Goal: Information Seeking & Learning: Learn about a topic

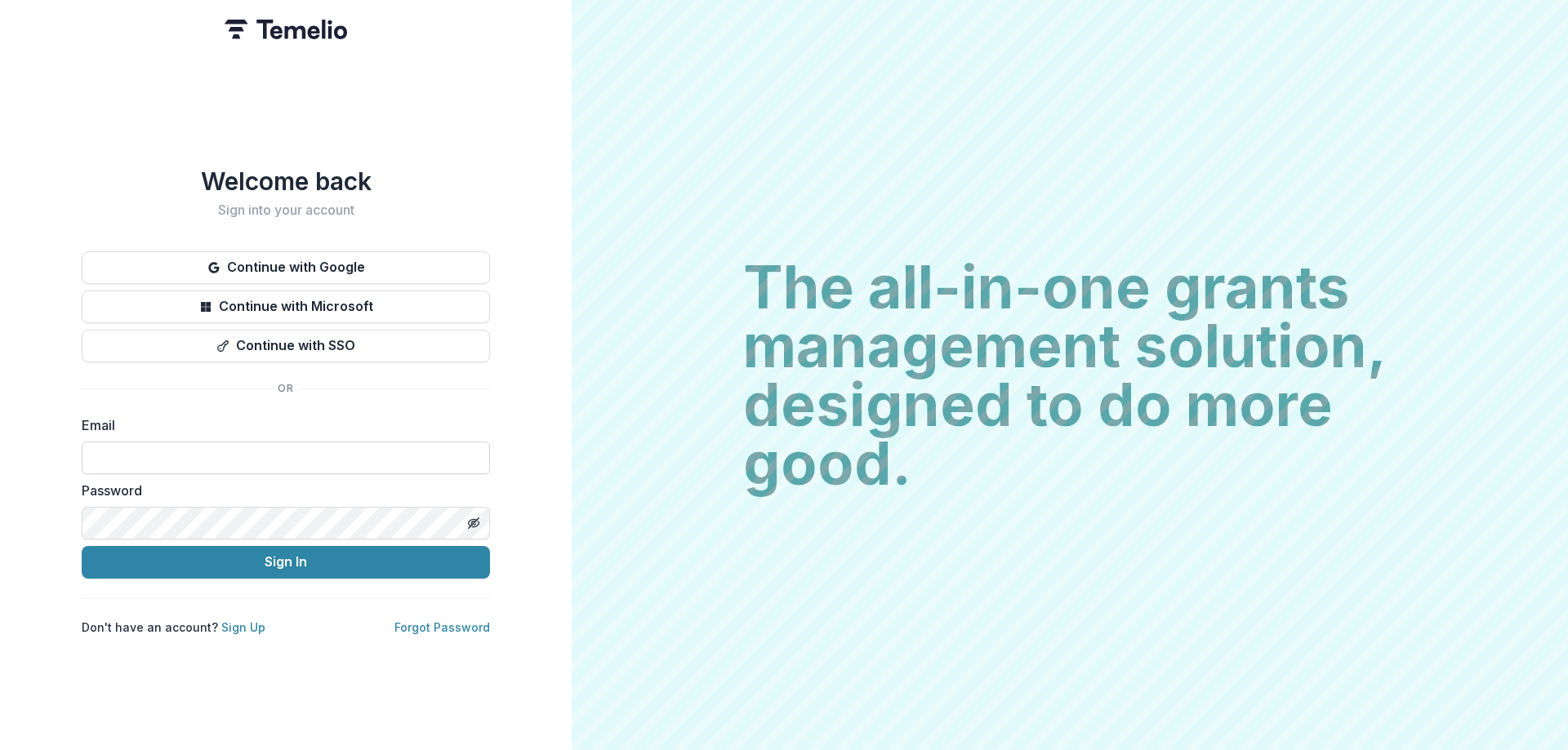
click at [257, 457] on input at bounding box center [285, 457] width 408 height 33
type input "**********"
click at [82, 546] on button "Sign In" at bounding box center [285, 562] width 408 height 33
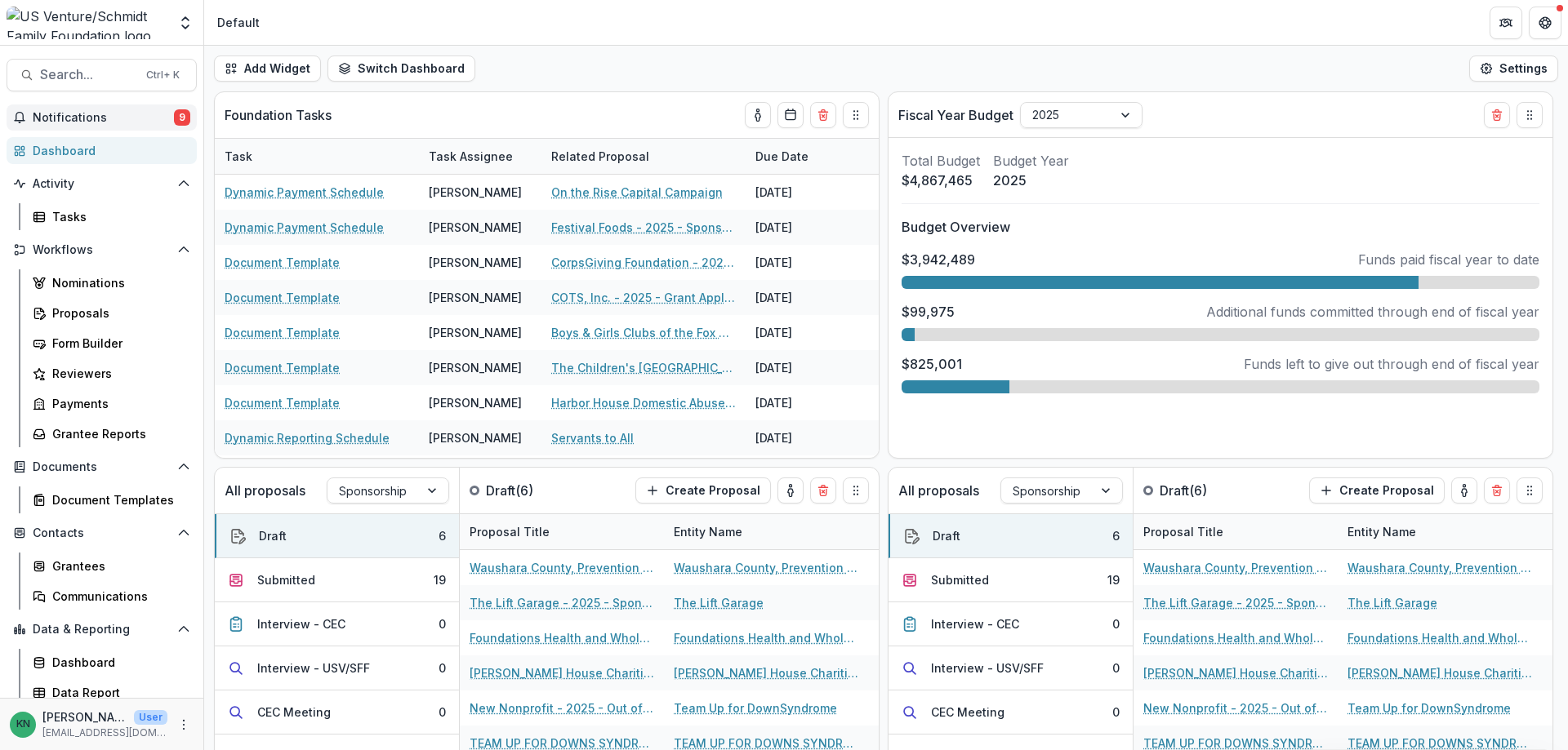
click at [73, 112] on span "Notifications" at bounding box center [103, 118] width 141 height 13
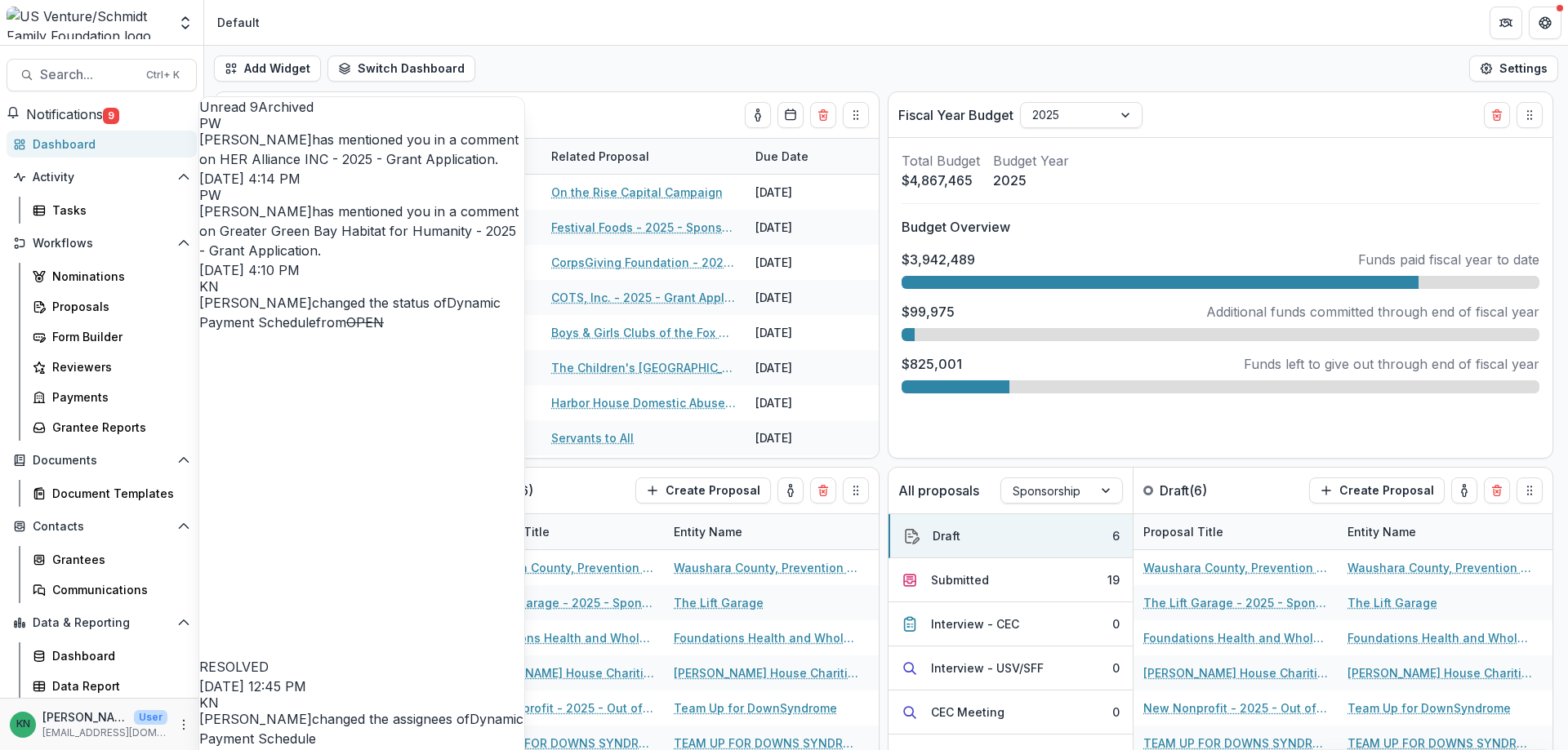
click at [333, 167] on link "HER Alliance INC - 2025 - Grant Application" at bounding box center [357, 158] width 275 height 16
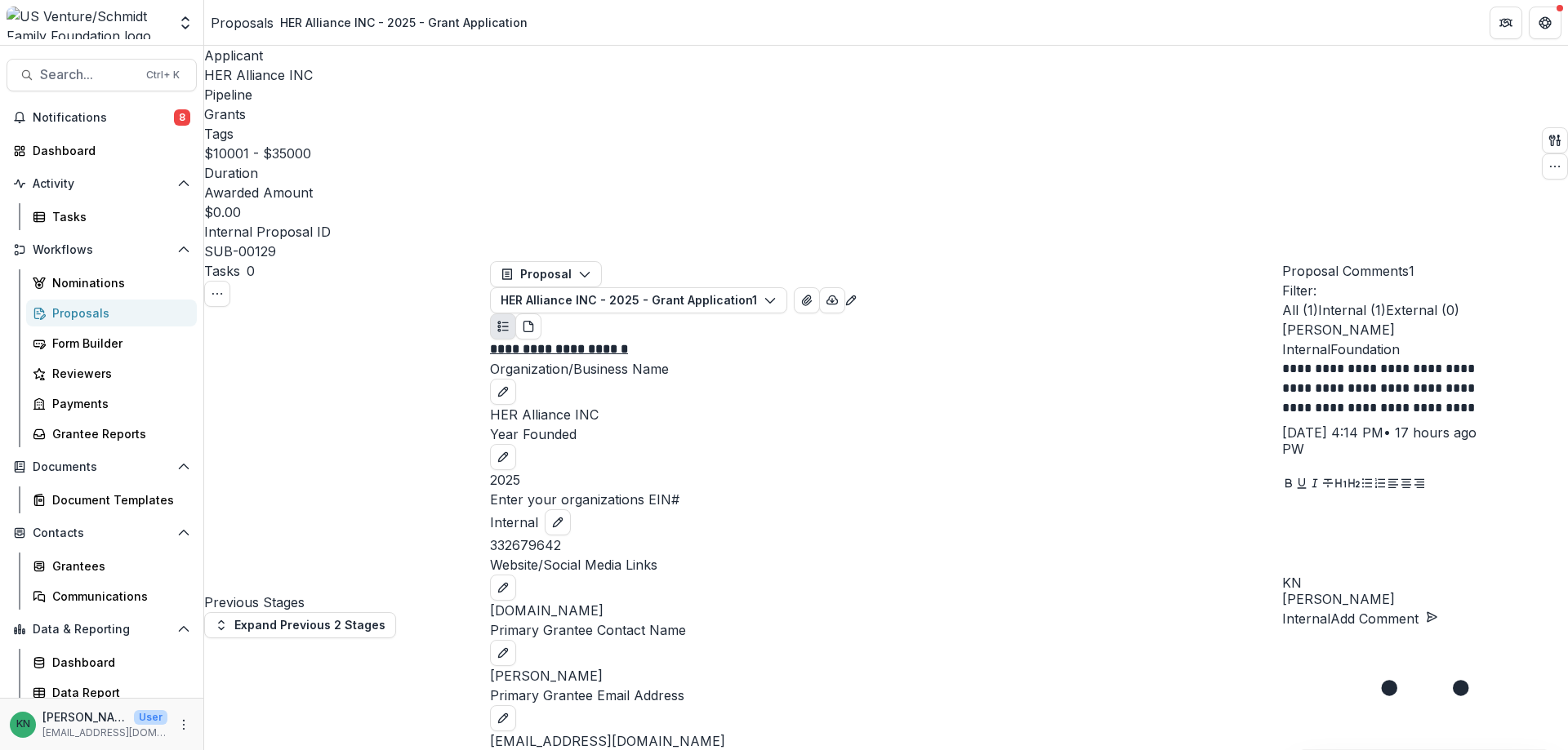
click at [1334, 576] on div at bounding box center [1425, 535] width 286 height 82
click at [1437, 628] on button "Add Comment" at bounding box center [1384, 619] width 107 height 19
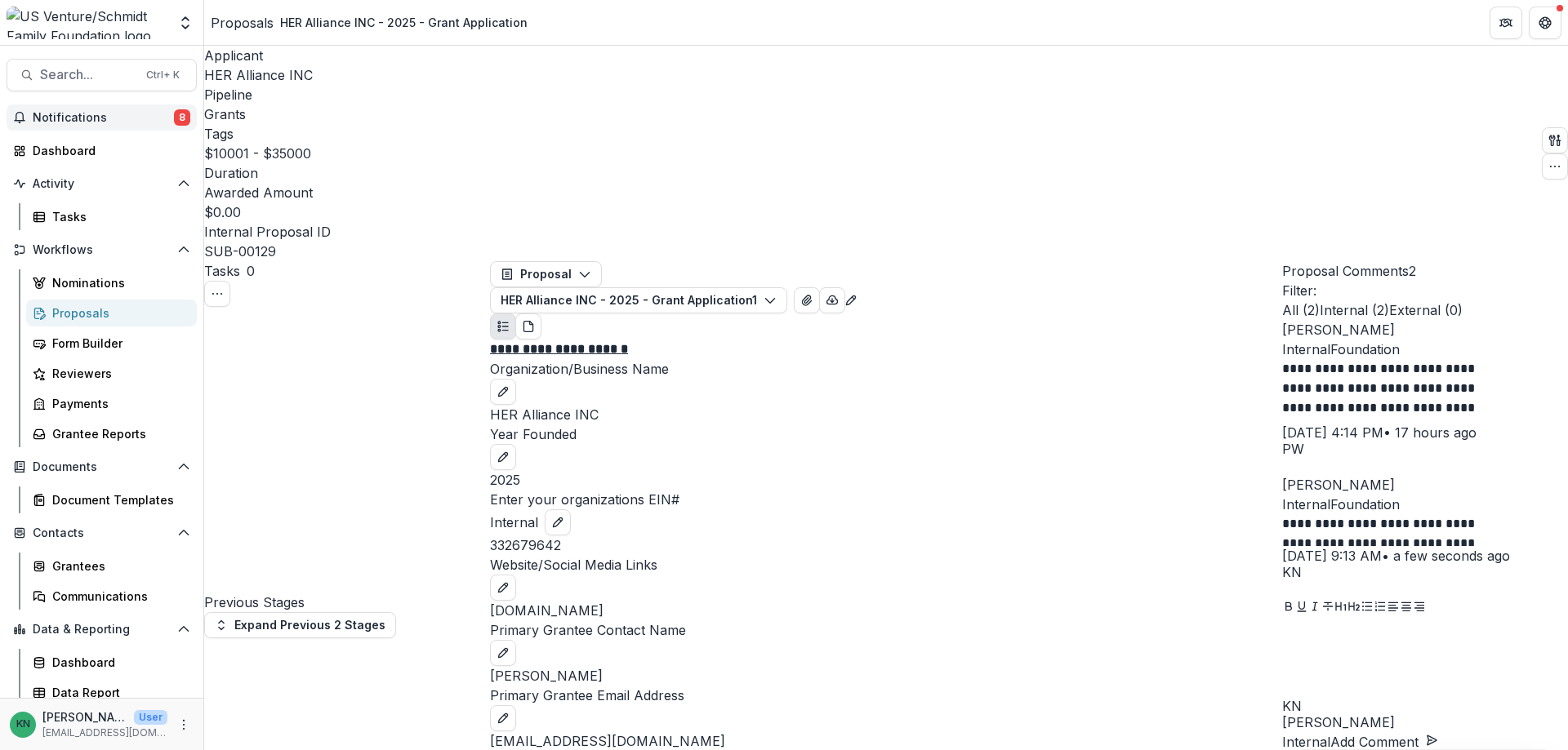
click at [66, 111] on span "Notifications" at bounding box center [103, 118] width 141 height 13
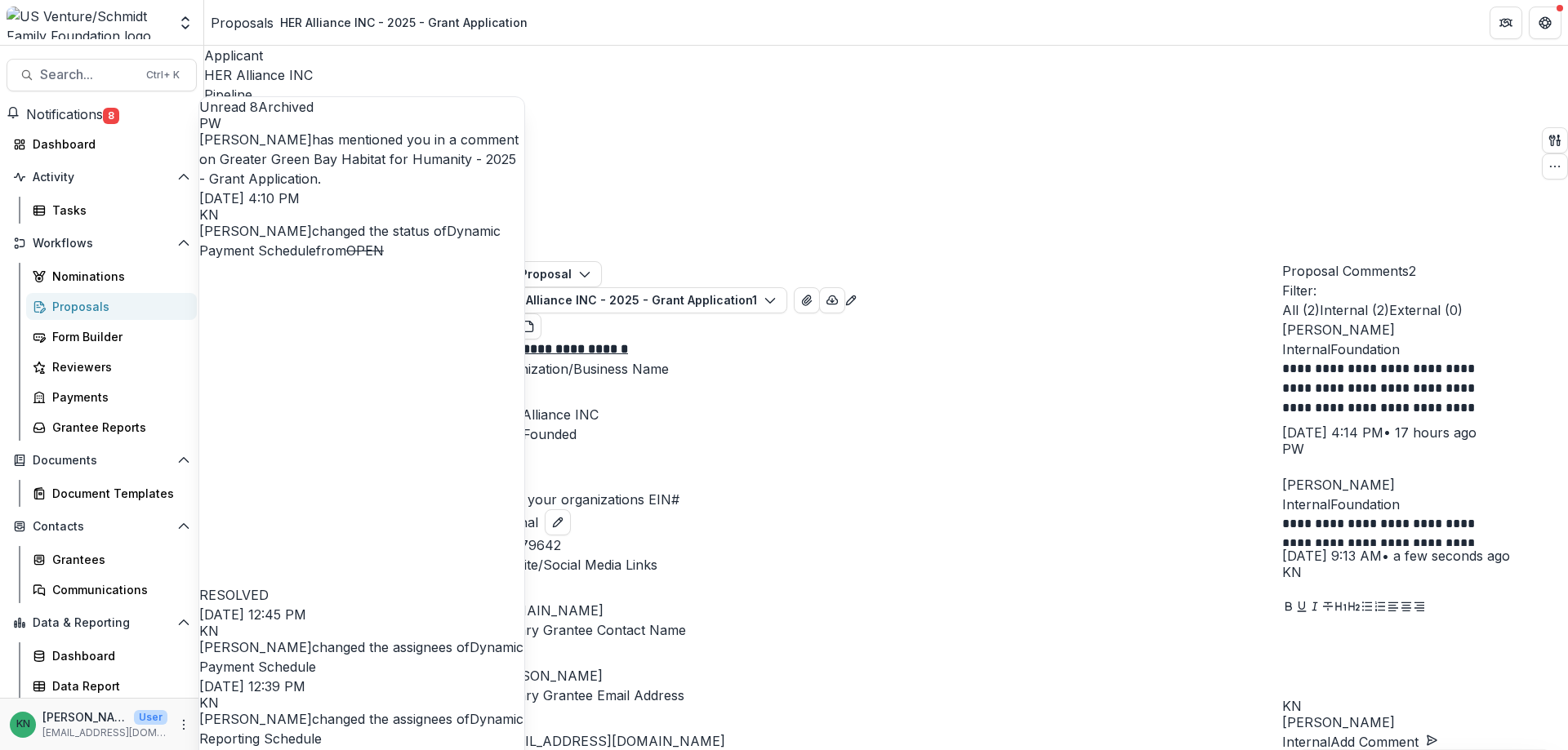
click at [327, 176] on link "Greater Green Bay Habitat for Humanity - 2025 - Grant Application" at bounding box center [358, 168] width 317 height 35
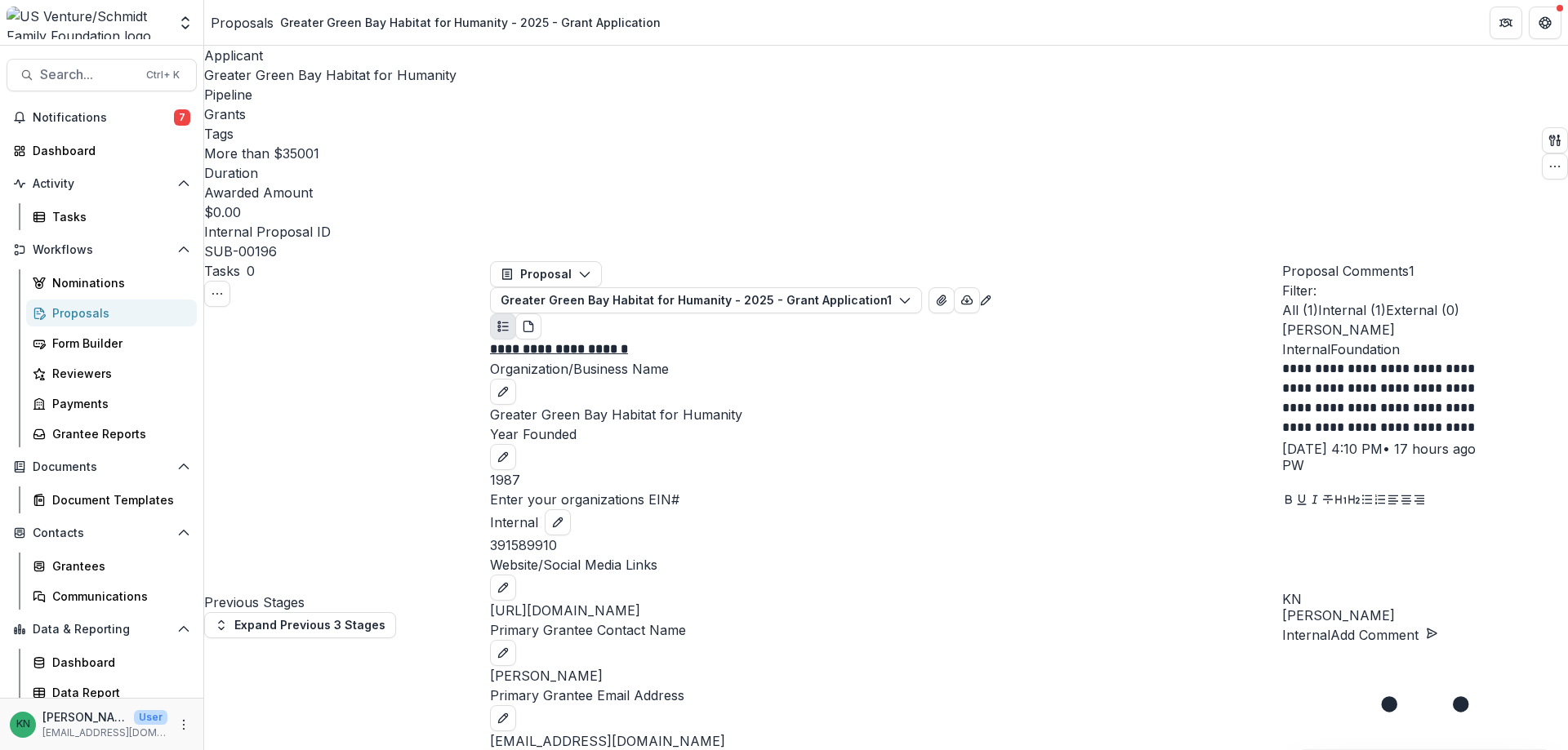
scroll to position [1224, 0]
click at [71, 82] on span "Search..." at bounding box center [88, 75] width 96 height 15
type input "*******"
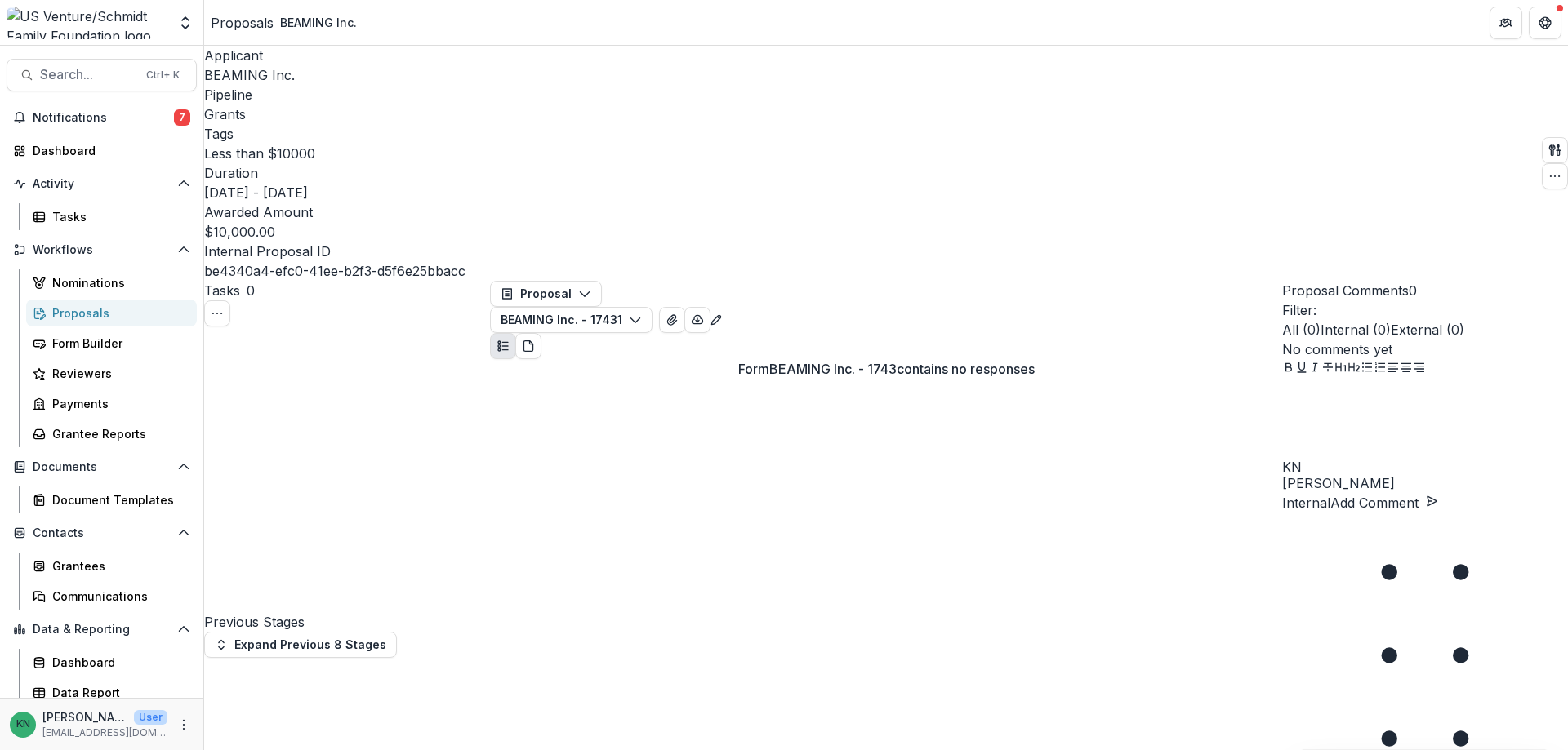
click at [247, 79] on span "BEAMING Inc." at bounding box center [249, 75] width 90 height 16
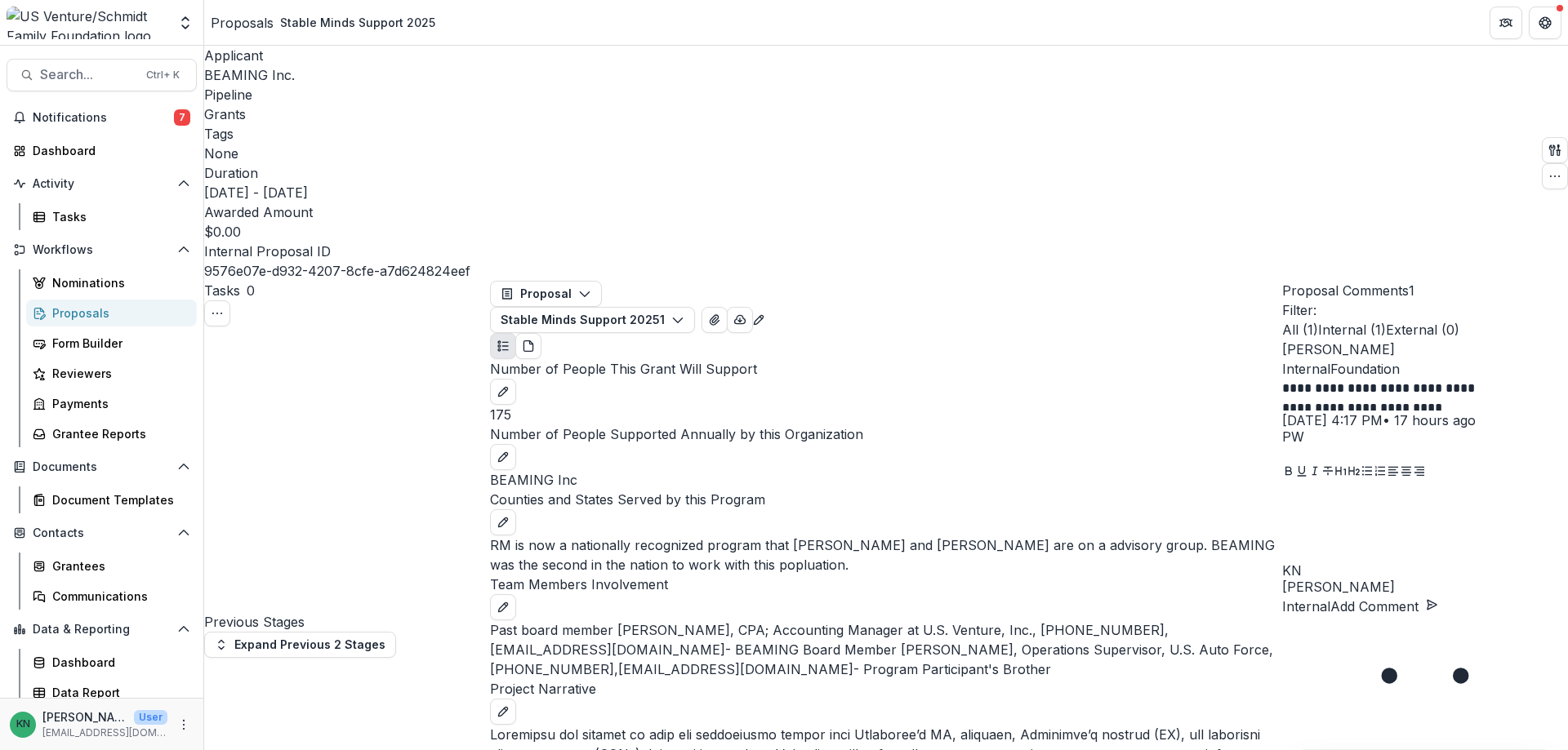
click at [249, 74] on span "BEAMING Inc." at bounding box center [249, 75] width 90 height 16
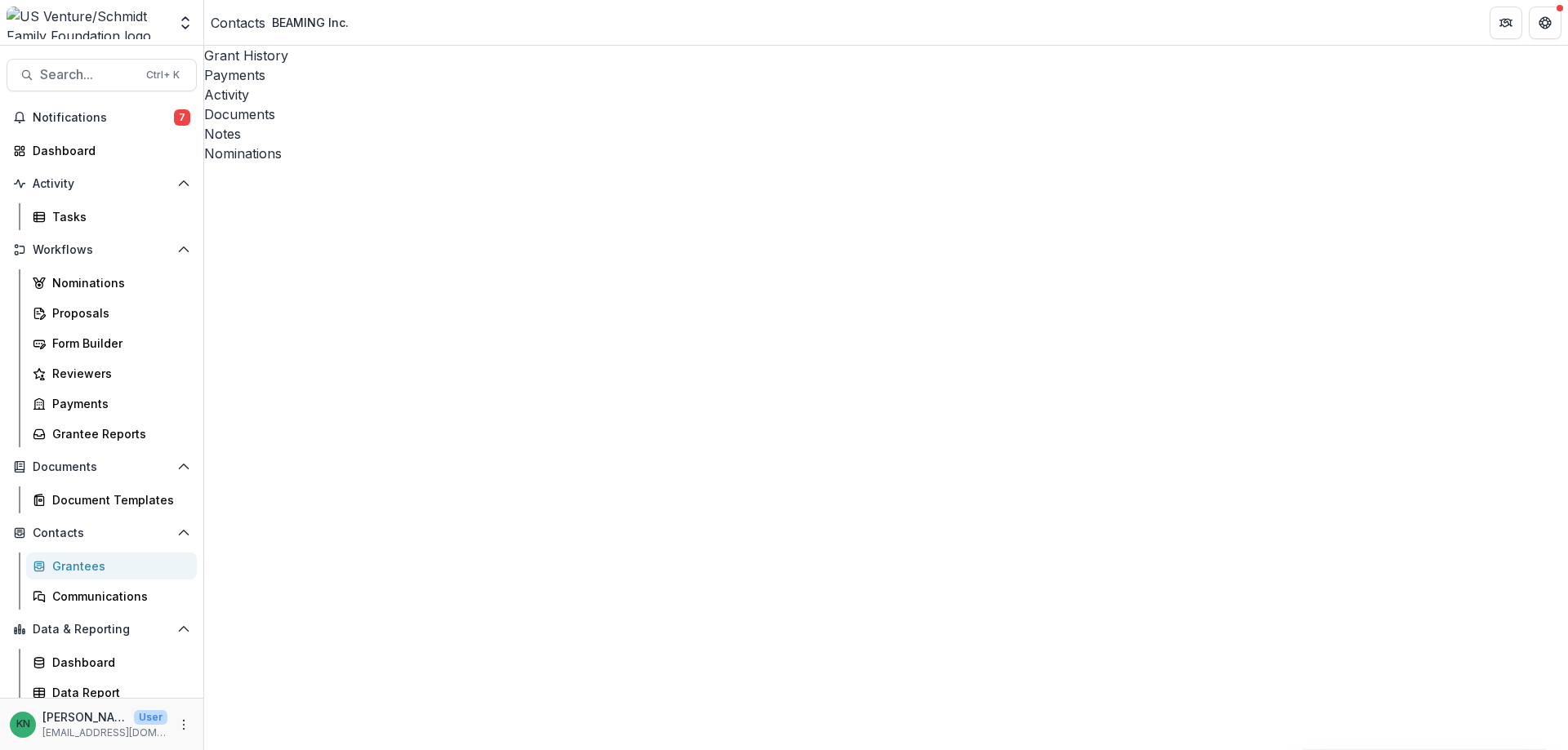
click at [478, 105] on div "Documents" at bounding box center [886, 114] width 1364 height 19
click at [279, 55] on div "Grant History" at bounding box center [886, 56] width 1364 height 19
click at [552, 124] on div "Notes" at bounding box center [886, 133] width 1364 height 19
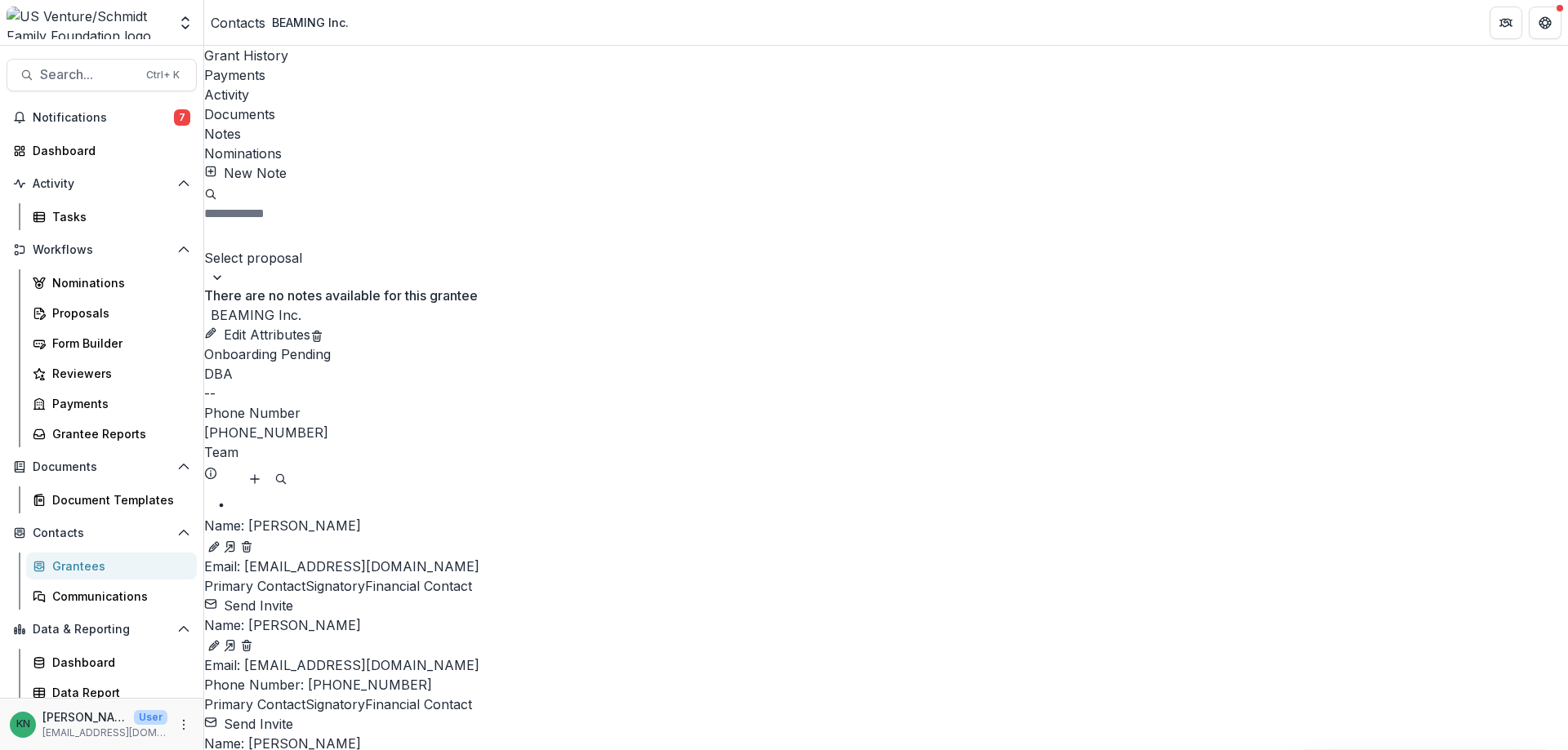
click at [351, 65] on div "Payments" at bounding box center [886, 75] width 1364 height 19
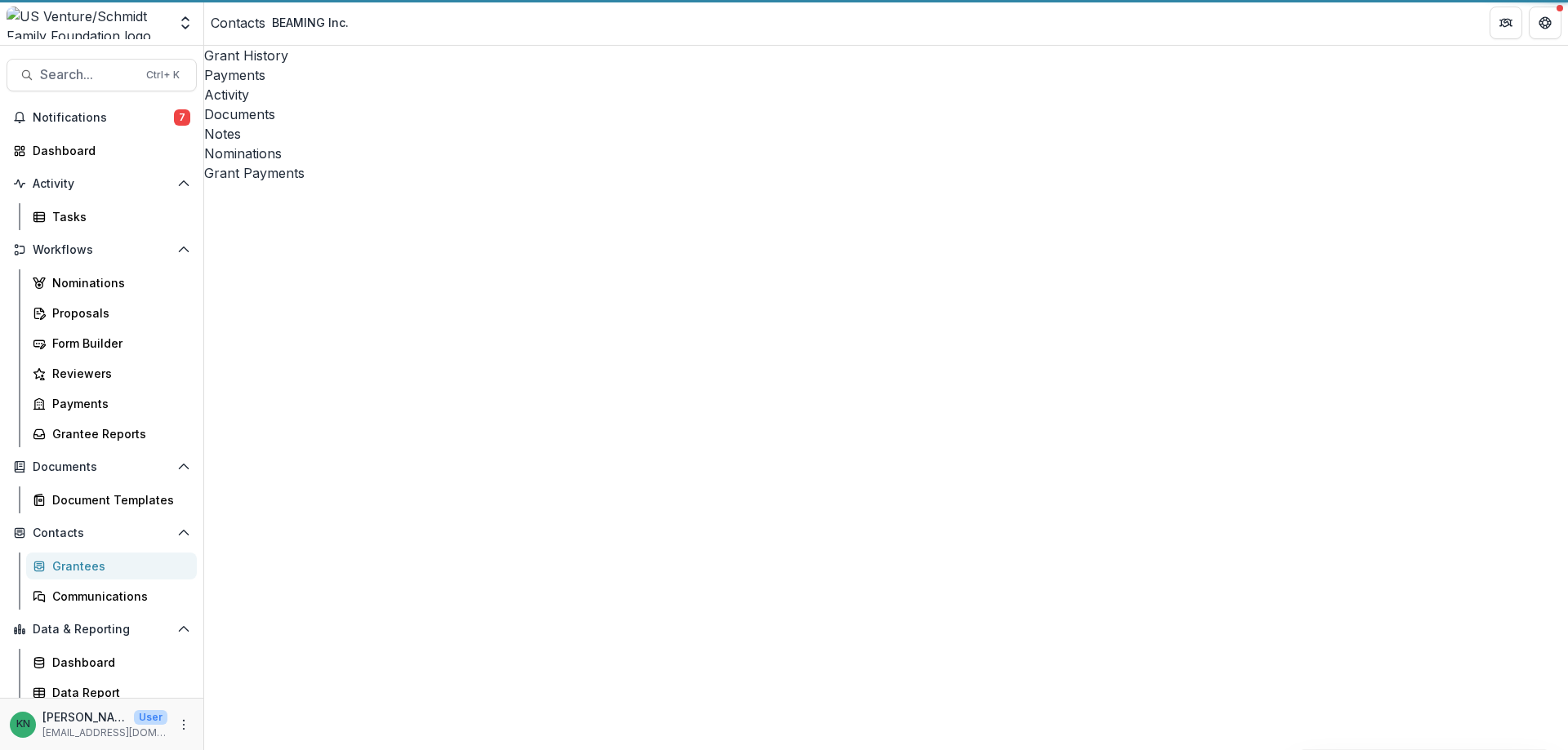
select select "****"
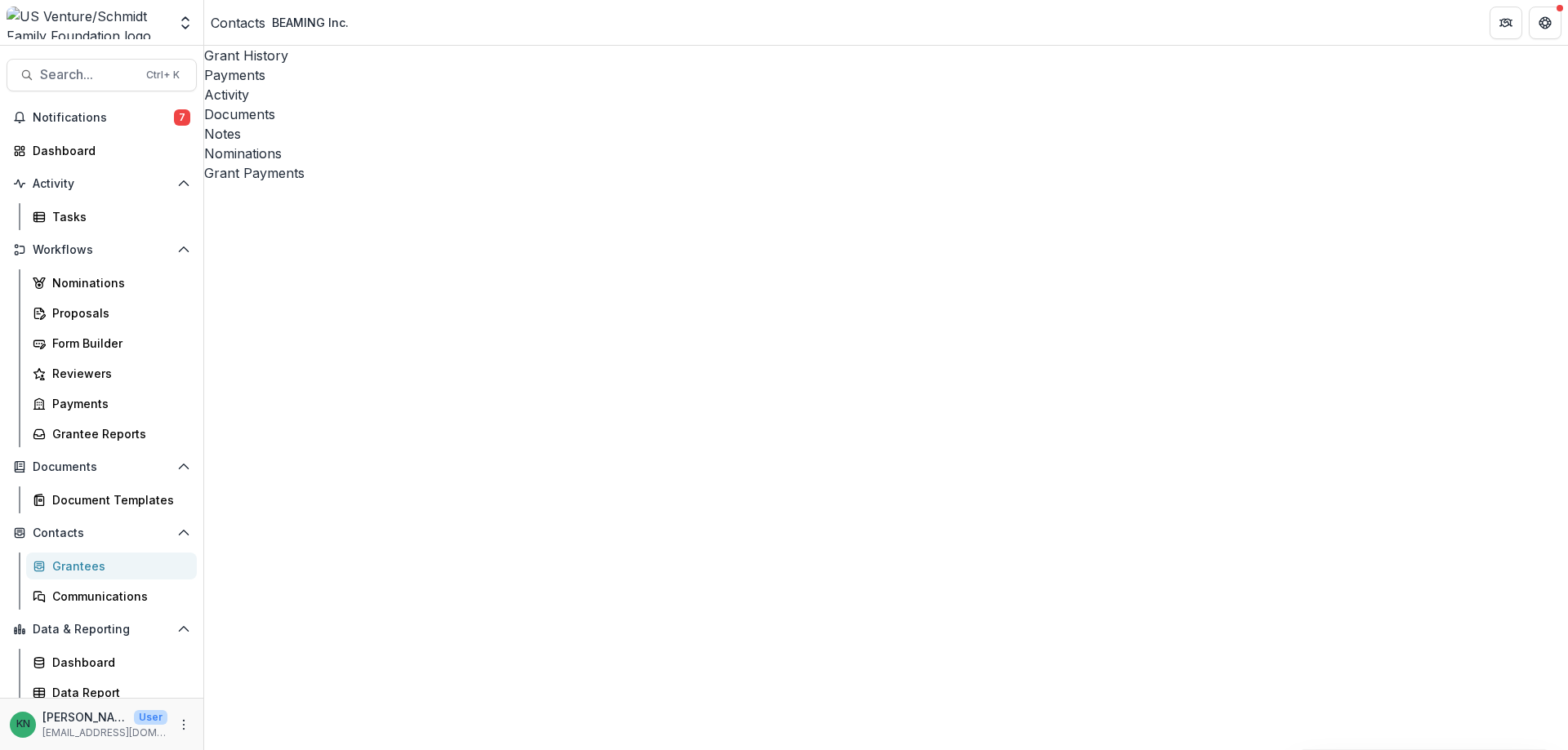
click at [408, 84] on div "Activity" at bounding box center [886, 94] width 1364 height 19
click at [342, 65] on div "Payments" at bounding box center [886, 75] width 1364 height 19
select select "****"
click at [492, 105] on div "Documents" at bounding box center [886, 114] width 1364 height 19
click at [241, 55] on div "Grant History" at bounding box center [886, 56] width 1364 height 19
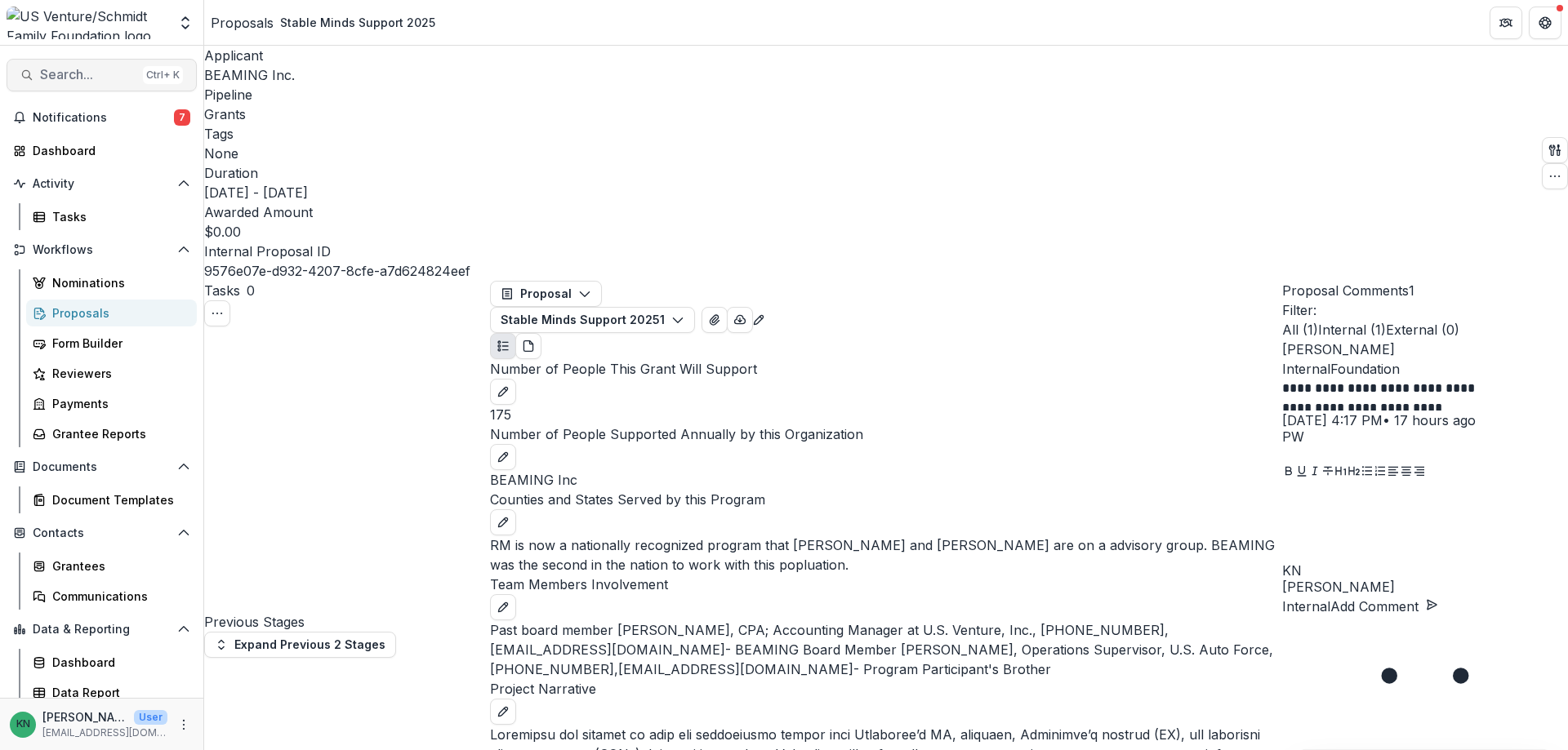
click at [90, 72] on span "Search..." at bounding box center [88, 75] width 96 height 15
type input "***"
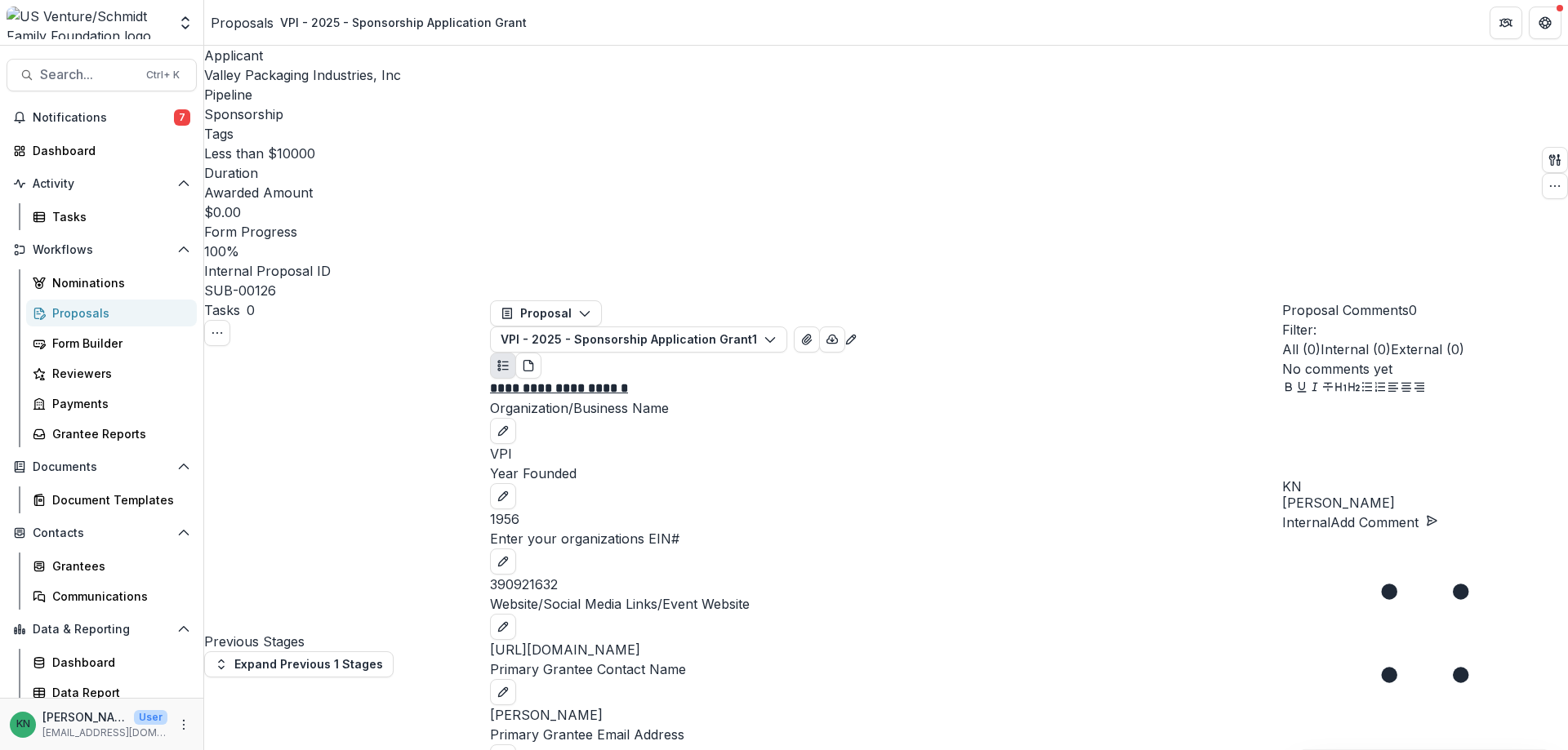
scroll to position [490, 0]
click at [246, 74] on span "Valley Packaging Industries, Inc" at bounding box center [302, 75] width 197 height 16
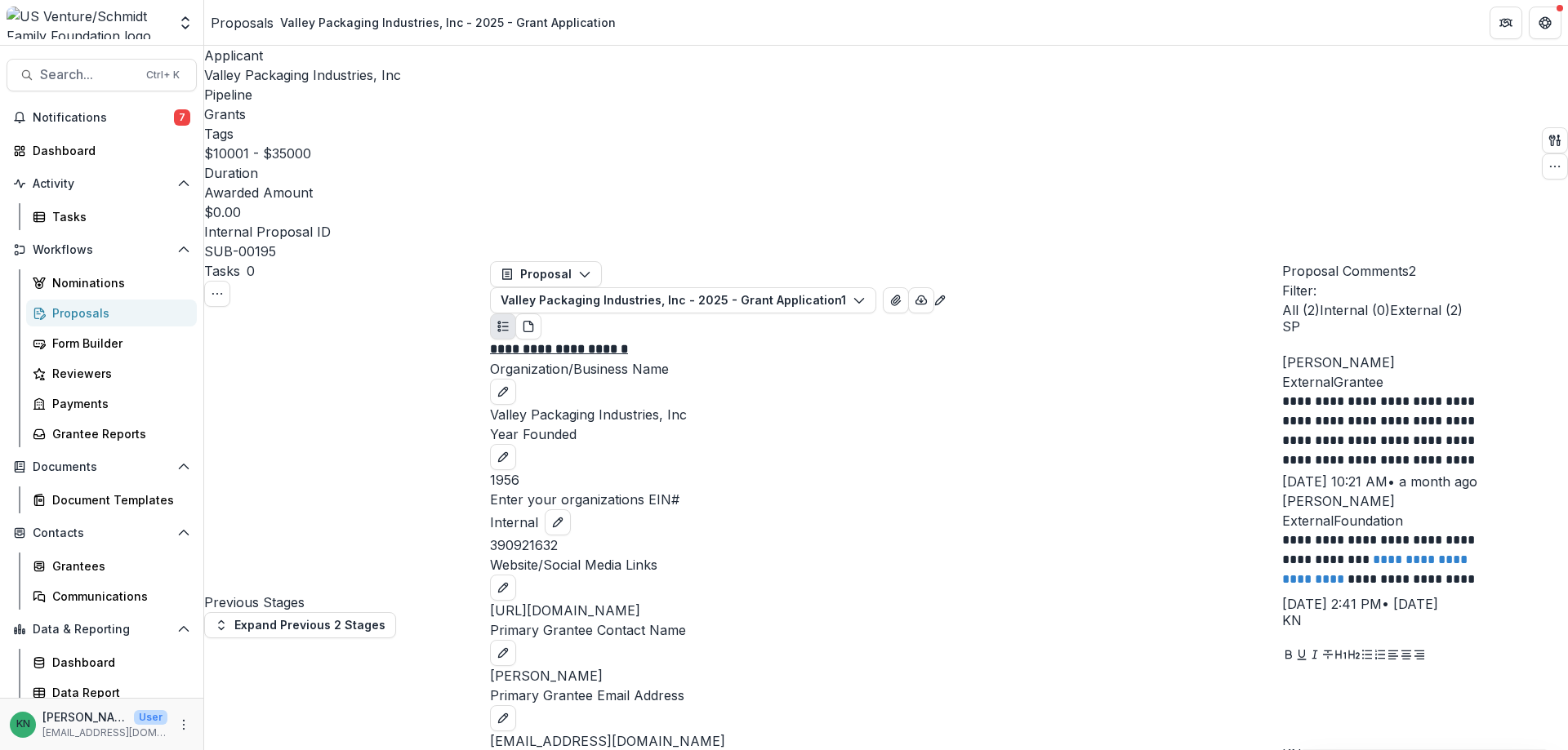
scroll to position [898, 0]
click at [88, 73] on span "Search..." at bounding box center [88, 75] width 96 height 15
type input "**********"
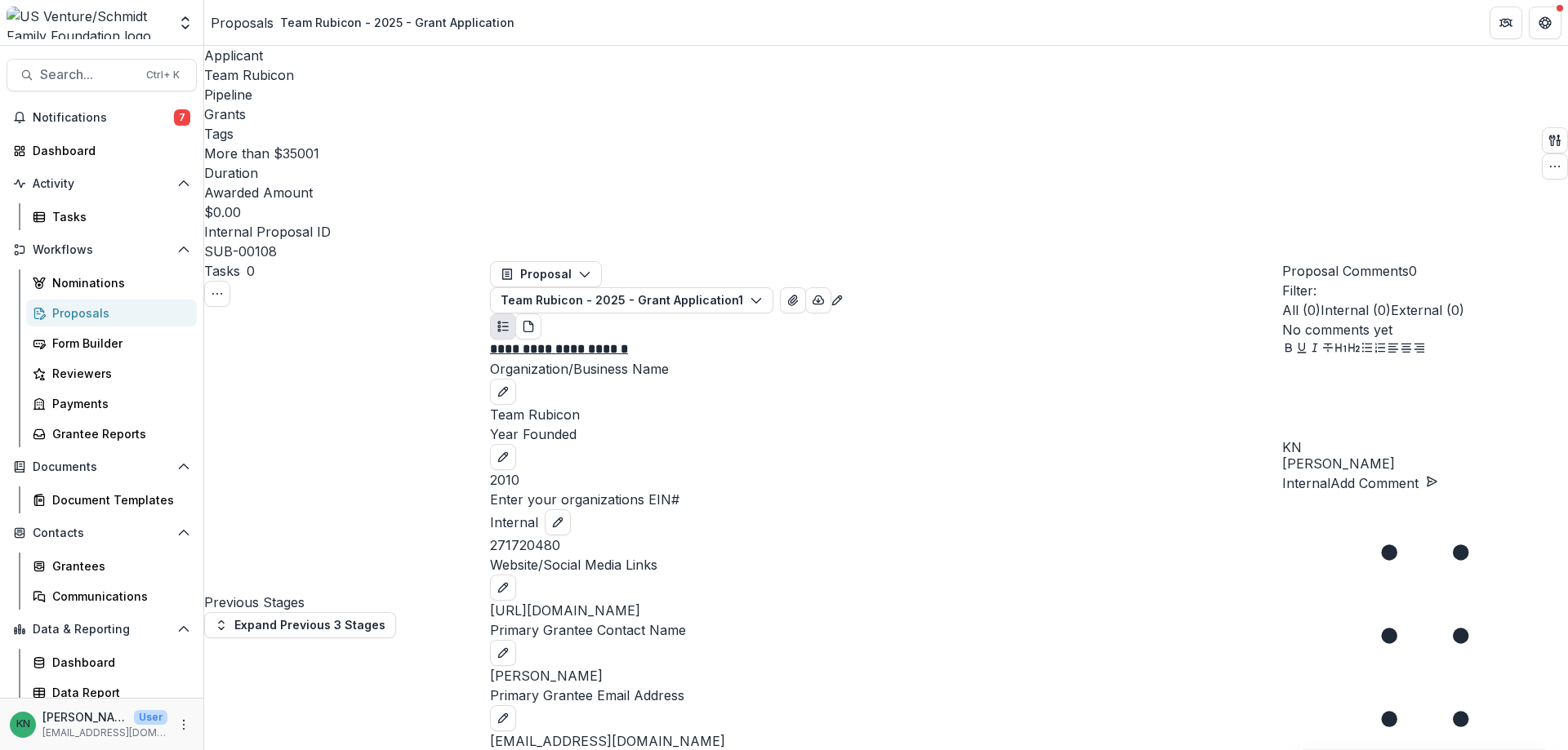
scroll to position [999, 0]
click at [83, 78] on span "Search..." at bounding box center [88, 75] width 96 height 15
drag, startPoint x: 561, startPoint y: 76, endPoint x: 428, endPoint y: 77, distance: 133.0
type input "**********"
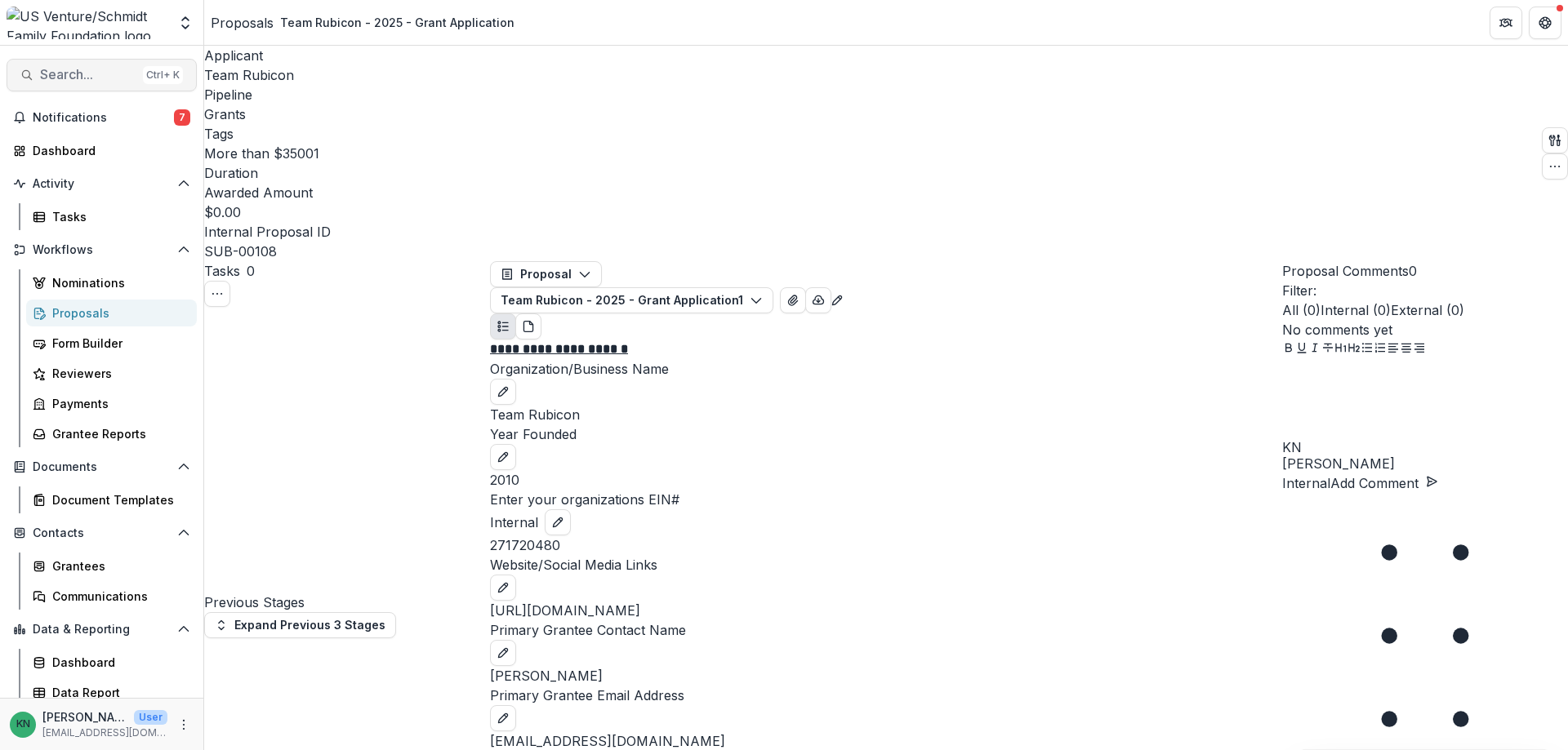
click at [44, 70] on span "Search..." at bounding box center [88, 75] width 96 height 15
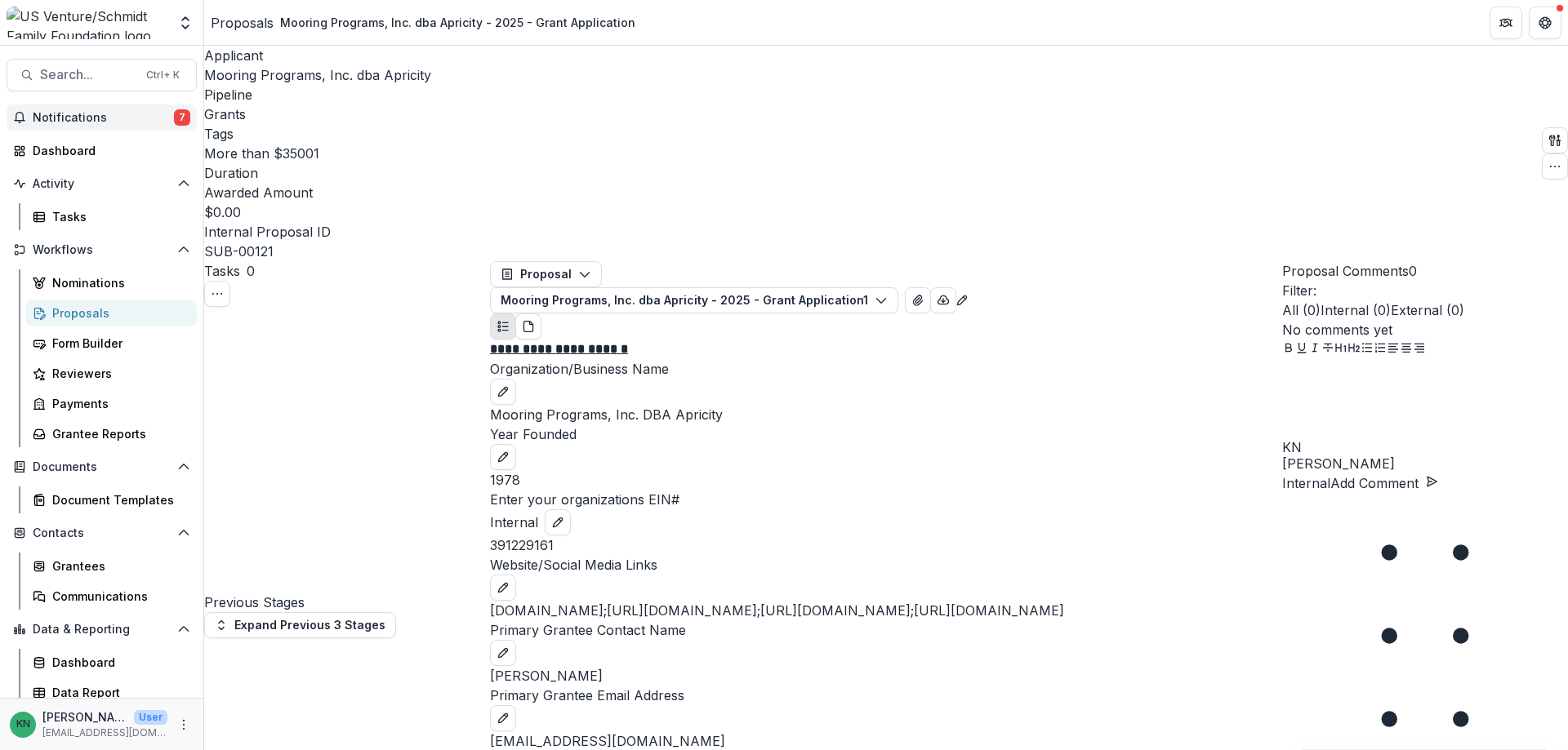
click at [58, 112] on span "Notifications" at bounding box center [103, 118] width 141 height 13
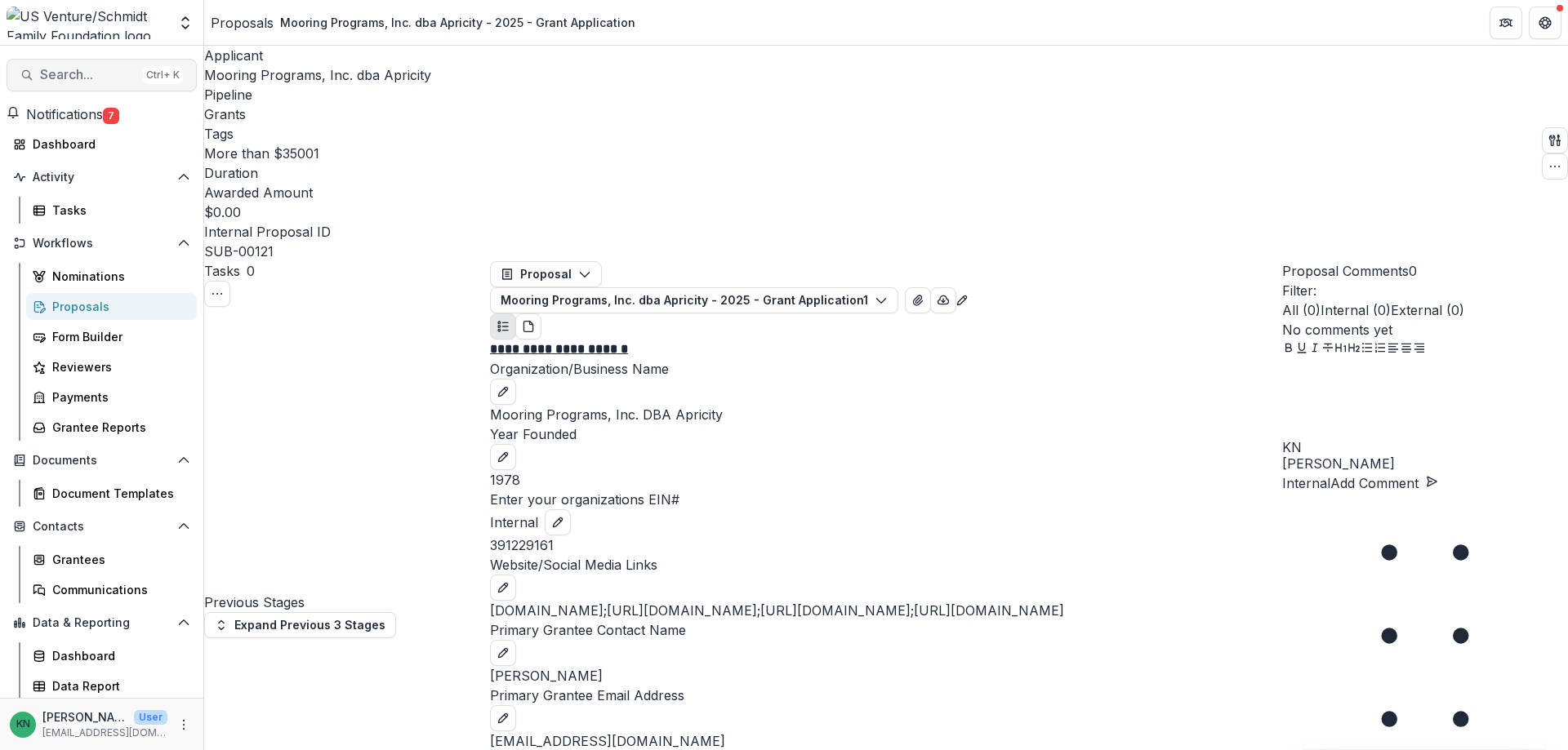
click at [77, 69] on span "Search..." at bounding box center [88, 75] width 96 height 15
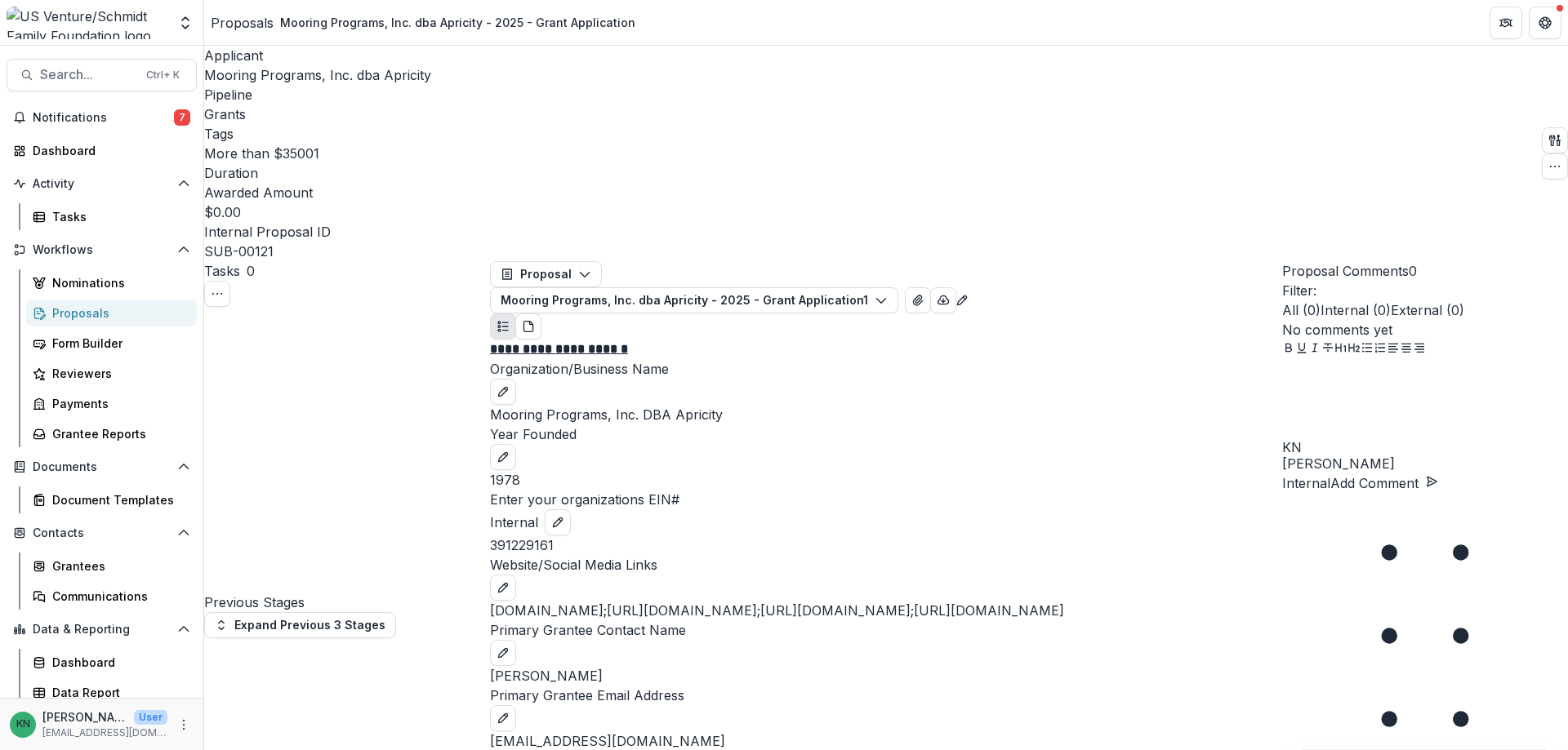
drag, startPoint x: 574, startPoint y: 72, endPoint x: 447, endPoint y: 84, distance: 127.6
type input "**********"
click at [93, 74] on span "Search..." at bounding box center [88, 75] width 96 height 15
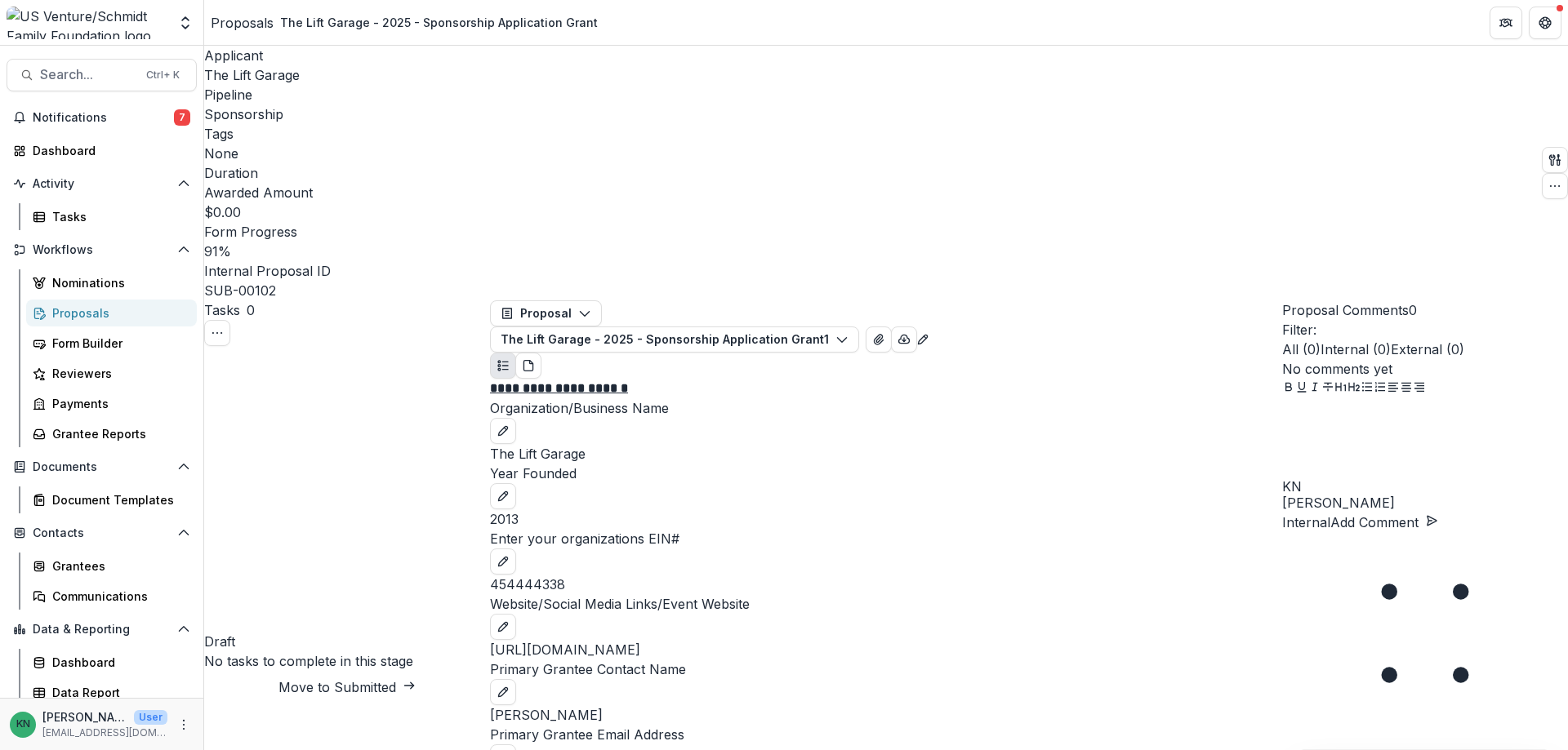
drag, startPoint x: 1374, startPoint y: 727, endPoint x: 1361, endPoint y: 699, distance: 30.9
click at [1330, 532] on button "Internal" at bounding box center [1306, 522] width 48 height 19
click at [1341, 480] on div at bounding box center [1425, 438] width 286 height 82
click at [1334, 532] on p "External" at bounding box center [1308, 522] width 52 height 19
click at [1330, 418] on p at bounding box center [1425, 408] width 286 height 19
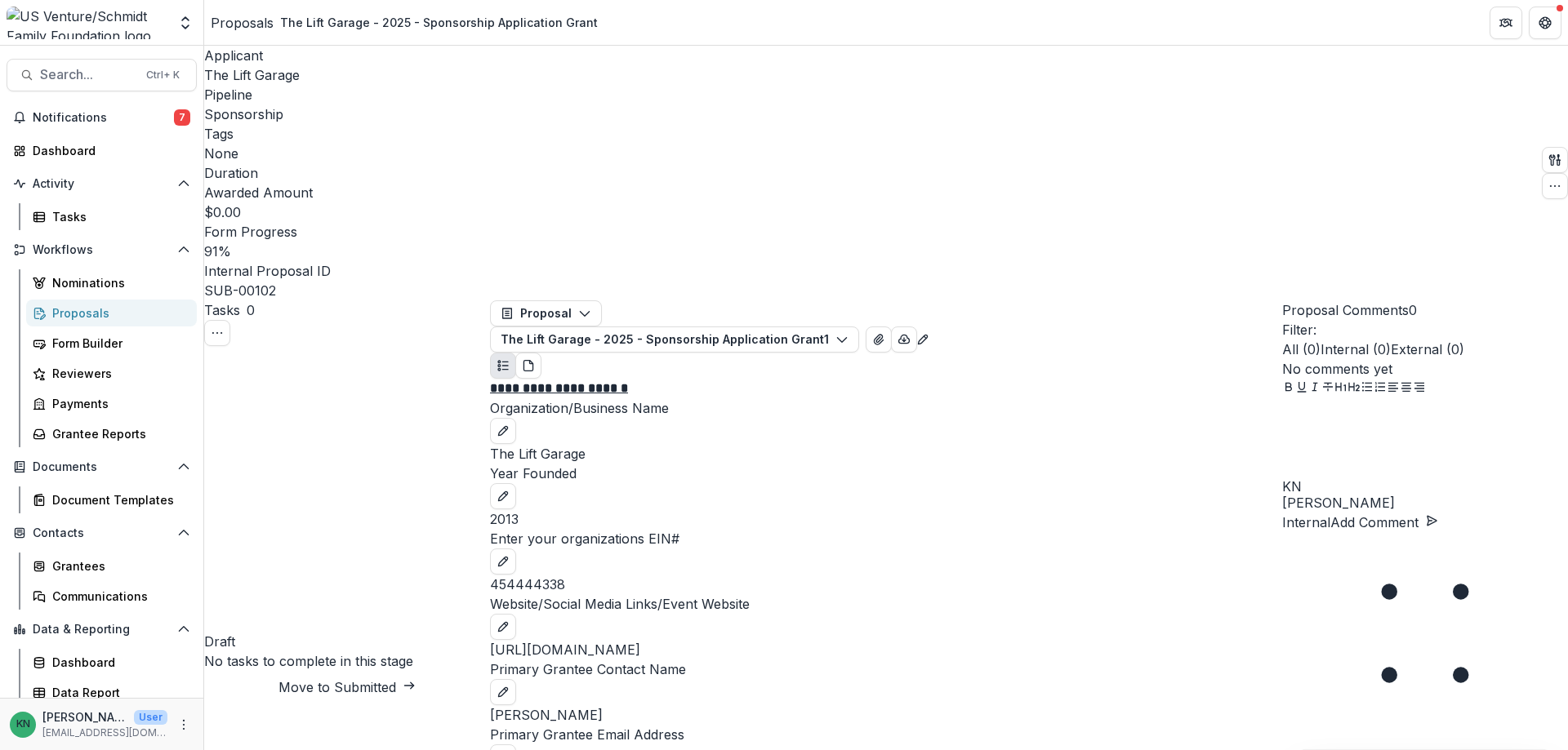
click at [1339, 480] on div at bounding box center [1425, 438] width 286 height 82
click at [1437, 532] on button "Add Comment" at bounding box center [1384, 522] width 107 height 19
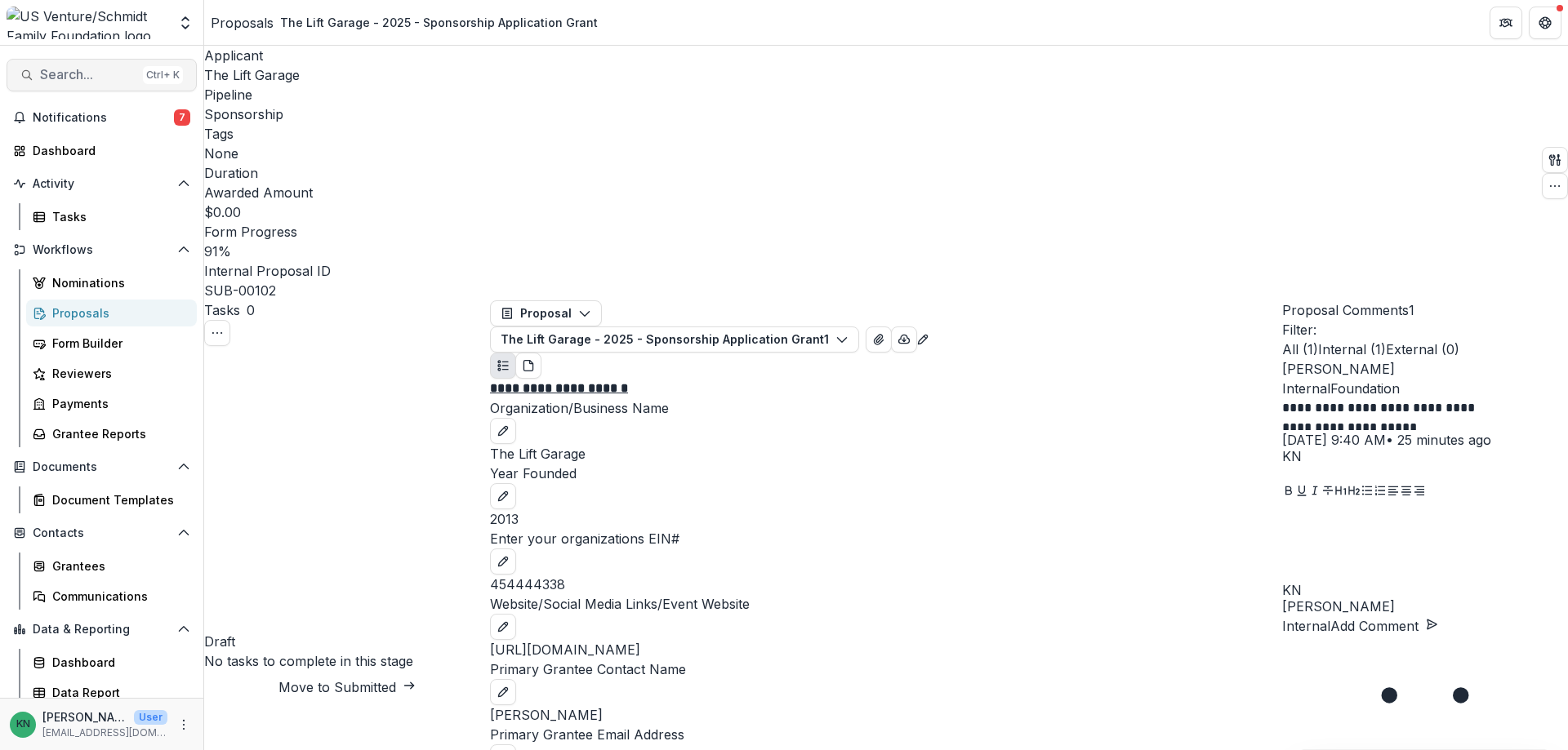
click at [75, 74] on span "Search..." at bounding box center [88, 75] width 96 height 15
drag, startPoint x: 626, startPoint y: 75, endPoint x: 233, endPoint y: 105, distance: 394.1
drag, startPoint x: 541, startPoint y: 82, endPoint x: 417, endPoint y: 84, distance: 124.0
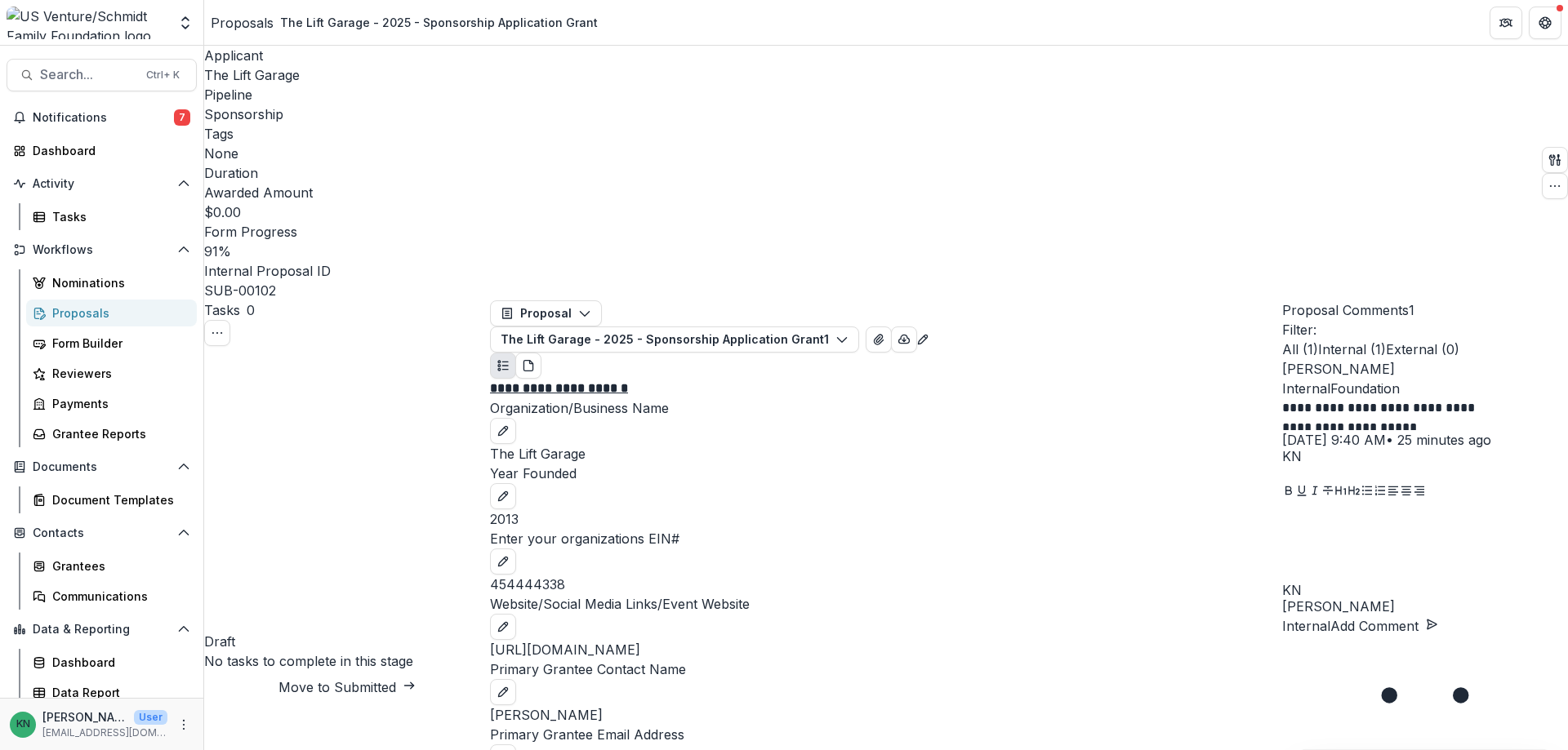
type input "*******"
click at [77, 81] on span "Search..." at bounding box center [88, 75] width 96 height 15
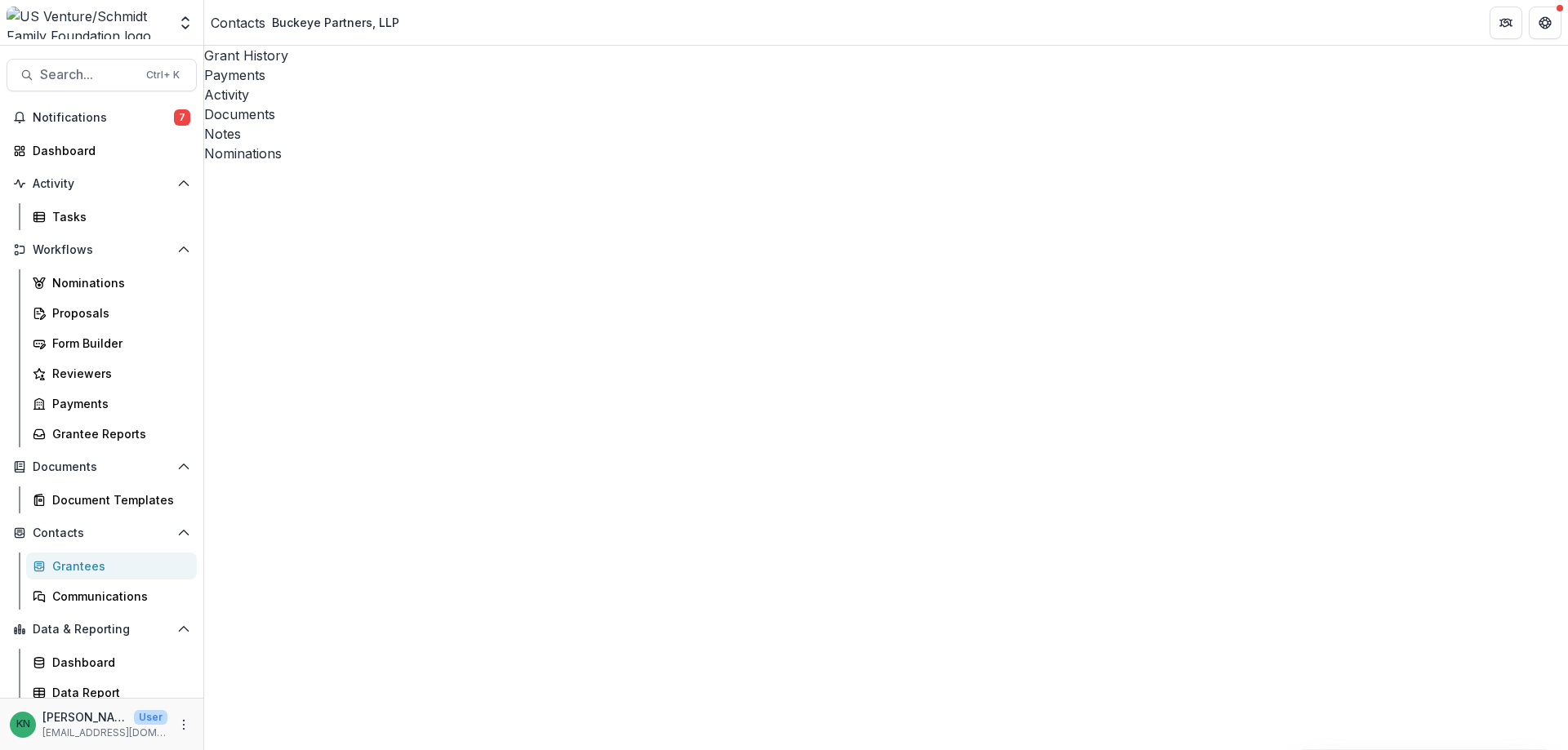
drag, startPoint x: 540, startPoint y: 738, endPoint x: 492, endPoint y: 719, distance: 51.6
